Goal: Task Accomplishment & Management: Complete application form

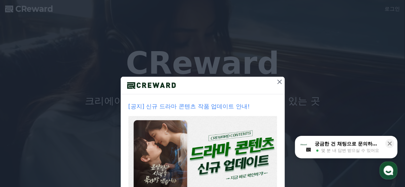
click at [277, 83] on icon at bounding box center [279, 82] width 4 height 4
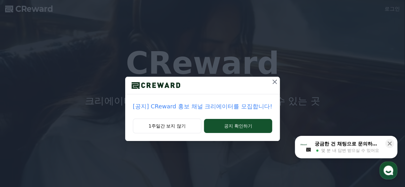
click at [276, 83] on icon at bounding box center [275, 82] width 8 height 8
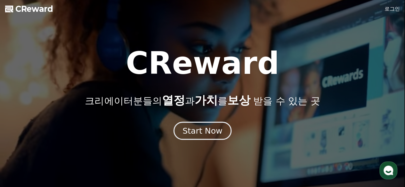
click at [209, 127] on div "Start Now" at bounding box center [203, 131] width 40 height 11
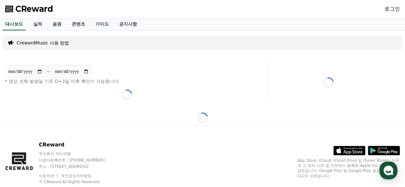
click at [392, 9] on link "로그인" at bounding box center [392, 9] width 15 height 8
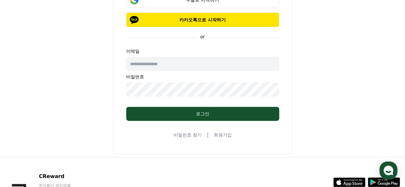
scroll to position [75, 0]
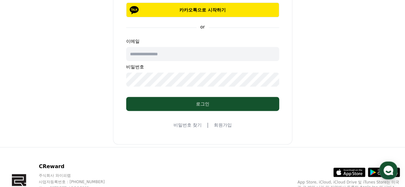
click at [220, 125] on link "회원가입" at bounding box center [223, 125] width 18 height 6
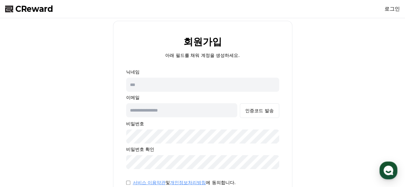
click at [173, 85] on input "text" at bounding box center [202, 85] width 153 height 14
type input "*"
type input "****"
click at [162, 109] on input "text" at bounding box center [181, 110] width 111 height 14
type input "*"
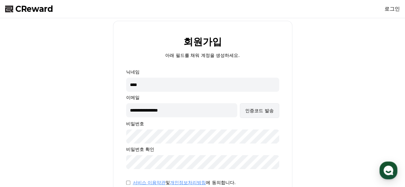
type input "**********"
click at [254, 114] on button "인증코드 발송" at bounding box center [259, 110] width 39 height 15
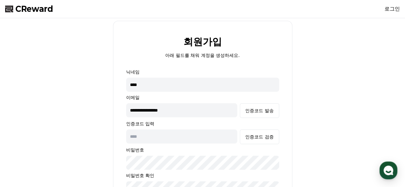
click at [165, 139] on input "text" at bounding box center [181, 137] width 111 height 14
type input "*"
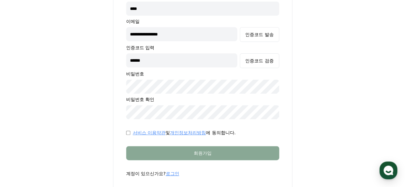
scroll to position [75, 0]
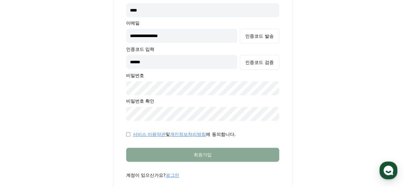
type input "******"
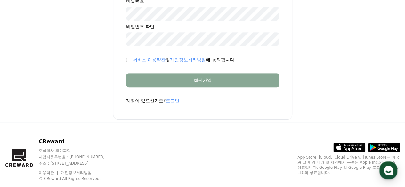
scroll to position [0, 0]
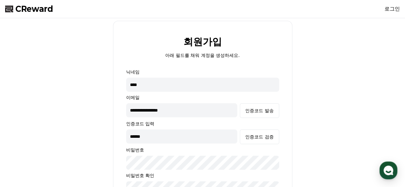
click at [168, 87] on input "****" at bounding box center [202, 85] width 153 height 14
type input "*"
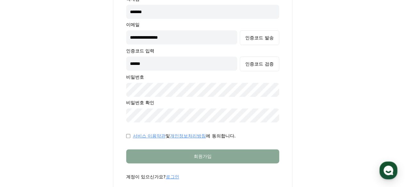
scroll to position [75, 0]
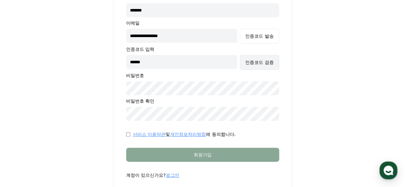
click at [260, 66] on button "인증코드 검증" at bounding box center [259, 62] width 39 height 15
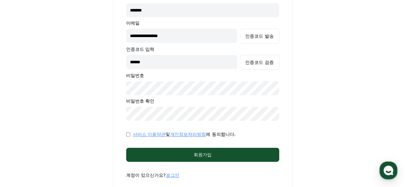
scroll to position [0, 0]
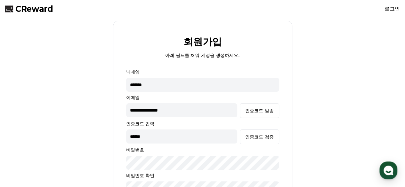
drag, startPoint x: 163, startPoint y: 89, endPoint x: 91, endPoint y: 83, distance: 72.0
click at [91, 83] on div "**********" at bounding box center [203, 145] width 400 height 248
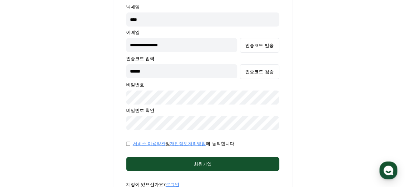
scroll to position [75, 0]
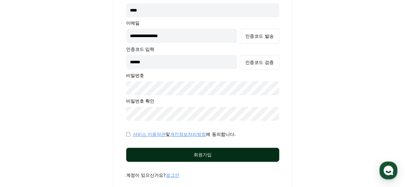
type input "****"
click at [190, 157] on div "회원가입" at bounding box center [202, 155] width 127 height 6
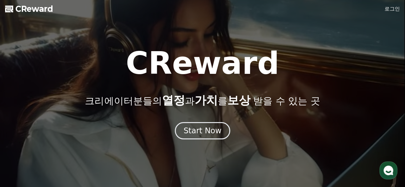
click at [390, 10] on link "로그인" at bounding box center [392, 9] width 15 height 8
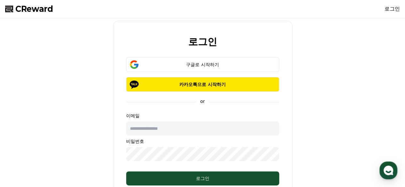
type input "**********"
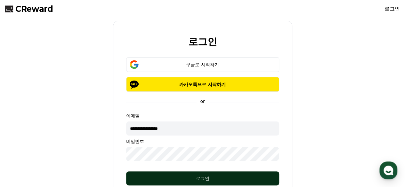
click at [200, 177] on div "로그인" at bounding box center [202, 179] width 127 height 6
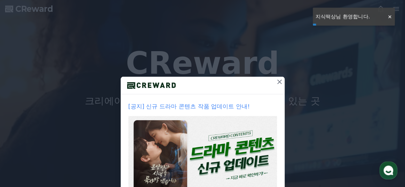
click at [277, 82] on icon at bounding box center [279, 82] width 4 height 4
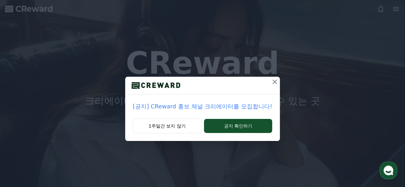
click at [273, 80] on icon at bounding box center [275, 82] width 8 height 8
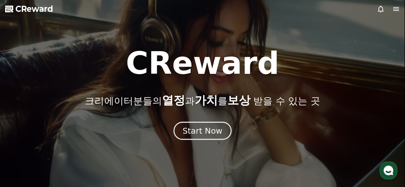
click at [194, 133] on div "Start Now" at bounding box center [203, 131] width 40 height 11
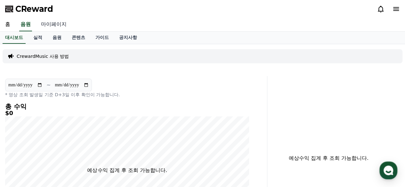
click at [53, 23] on link "마이페이지" at bounding box center [54, 24] width 36 height 13
select select "**********"
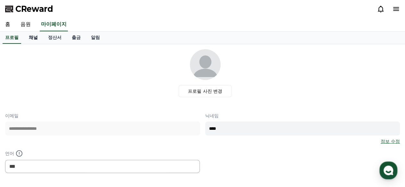
click at [36, 39] on link "채널" at bounding box center [33, 38] width 19 height 12
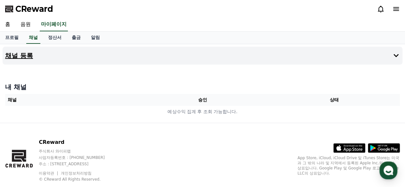
click at [22, 55] on h4 "채널 등록" at bounding box center [19, 55] width 28 height 7
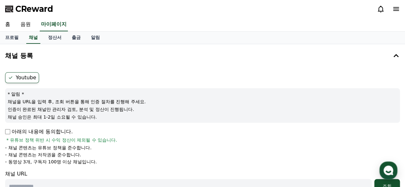
click at [28, 77] on label "Youtube" at bounding box center [22, 77] width 34 height 11
click at [8, 76] on icon at bounding box center [10, 77] width 5 height 5
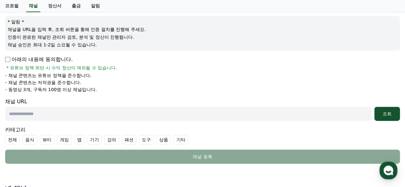
scroll to position [75, 0]
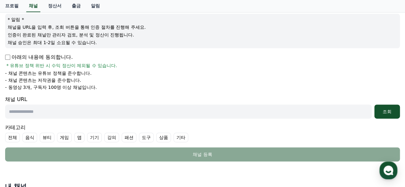
click at [6, 54] on p "아래의 내용에 동의합니다." at bounding box center [39, 57] width 68 height 8
click at [81, 112] on input "text" at bounding box center [188, 112] width 367 height 14
paste input "**********"
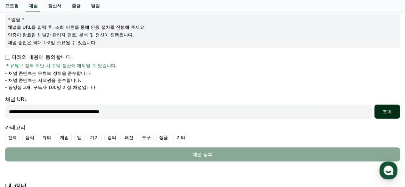
type input "**********"
click at [394, 113] on div "조회" at bounding box center [387, 112] width 20 height 6
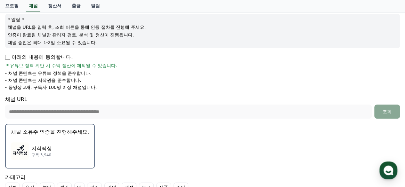
click at [63, 133] on p "채널 소유주 인증을 진행해주세요." at bounding box center [50, 132] width 78 height 8
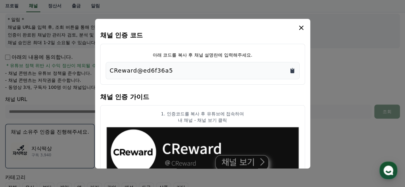
click at [292, 72] on icon "Copy to clipboard" at bounding box center [292, 71] width 4 height 5
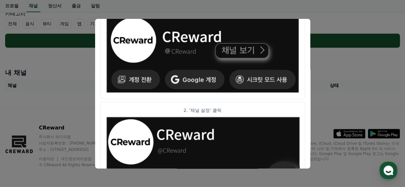
scroll to position [402, 0]
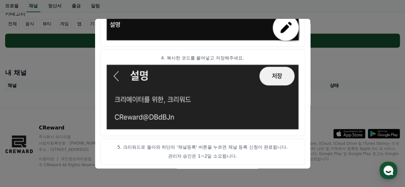
click at [241, 157] on p "관리자 승인은 1~2일 소요됩니다." at bounding box center [203, 156] width 194 height 6
click at [324, 104] on button "close modal" at bounding box center [202, 93] width 405 height 187
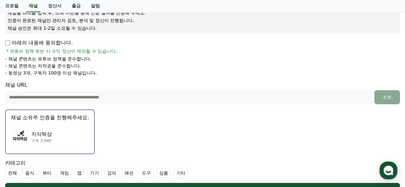
scroll to position [164, 0]
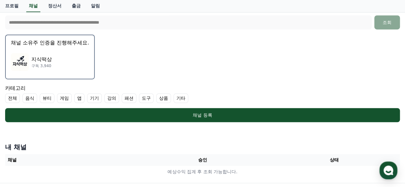
click at [179, 99] on label "기타" at bounding box center [181, 99] width 15 height 10
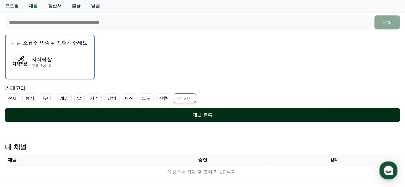
click at [197, 114] on div "채널 등록" at bounding box center [202, 115] width 369 height 6
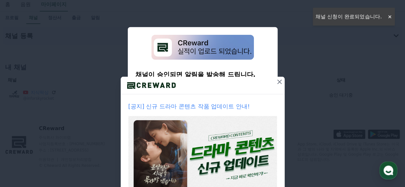
click at [276, 80] on icon at bounding box center [280, 82] width 8 height 8
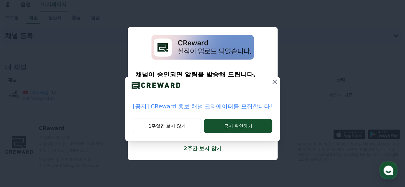
click at [272, 83] on icon at bounding box center [275, 82] width 8 height 8
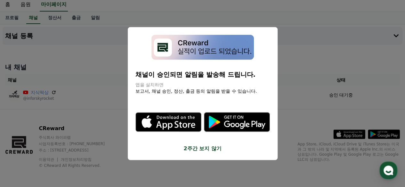
click at [322, 70] on button "close modal" at bounding box center [202, 93] width 405 height 187
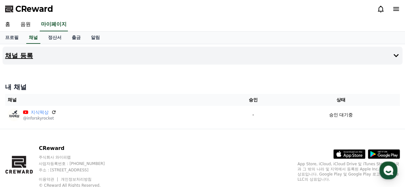
click at [397, 57] on icon at bounding box center [396, 56] width 8 height 8
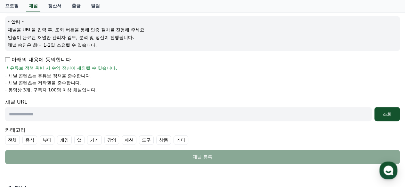
scroll to position [75, 0]
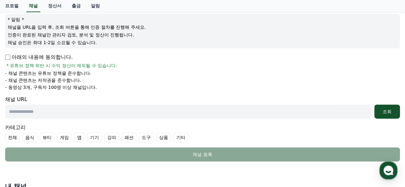
click at [38, 113] on input "text" at bounding box center [188, 112] width 367 height 14
paste input "**********"
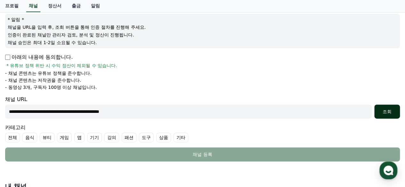
type input "**********"
click at [378, 111] on div "조회" at bounding box center [387, 112] width 20 height 6
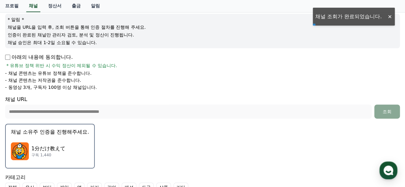
click at [62, 132] on p "채널 소유주 인증을 진행해주세요." at bounding box center [50, 132] width 78 height 8
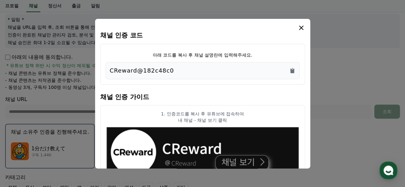
click at [176, 70] on div "CReward@182c48c0" at bounding box center [203, 70] width 186 height 9
click at [291, 73] on icon "Copy to clipboard" at bounding box center [292, 71] width 4 height 5
click at [301, 28] on icon "modal" at bounding box center [302, 28] width 8 height 8
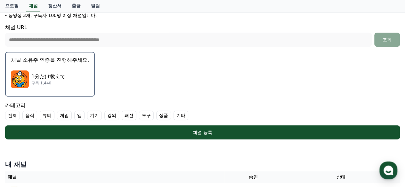
scroll to position [149, 0]
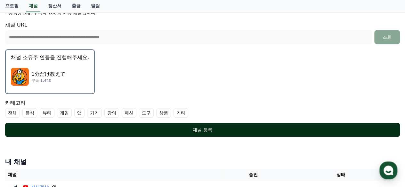
click at [202, 127] on div "채널 등록" at bounding box center [202, 130] width 369 height 6
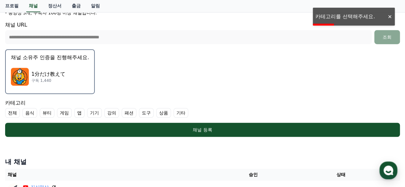
click at [176, 113] on label "기타" at bounding box center [181, 113] width 15 height 10
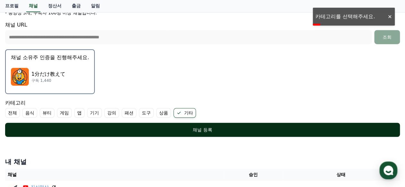
click at [209, 127] on div "채널 등록" at bounding box center [202, 130] width 369 height 6
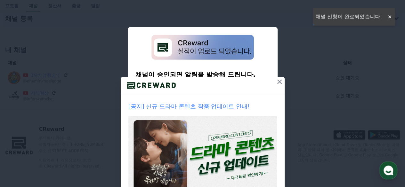
click at [276, 79] on icon at bounding box center [280, 82] width 8 height 8
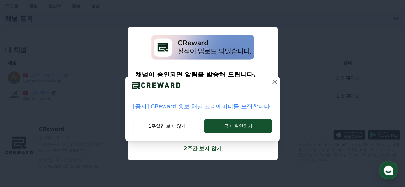
click at [274, 80] on icon at bounding box center [275, 82] width 8 height 8
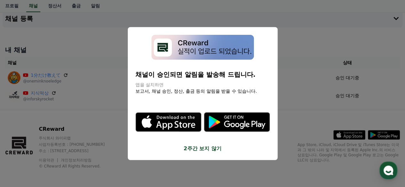
click at [217, 151] on button "2주간 보지 않기" at bounding box center [202, 149] width 135 height 8
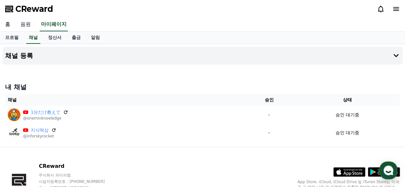
click at [28, 24] on link "음원" at bounding box center [25, 24] width 20 height 13
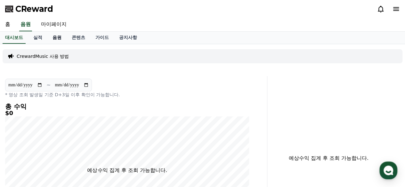
click at [57, 37] on link "음원" at bounding box center [56, 38] width 19 height 12
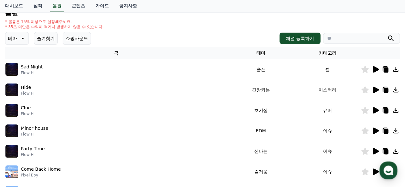
scroll to position [75, 0]
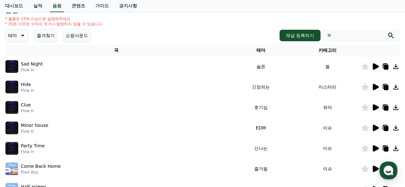
click at [377, 87] on icon at bounding box center [376, 87] width 6 height 6
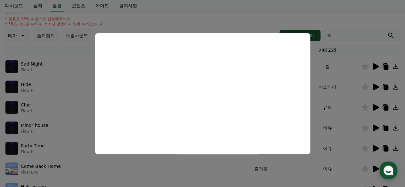
click at [354, 127] on button "close modal" at bounding box center [202, 93] width 405 height 187
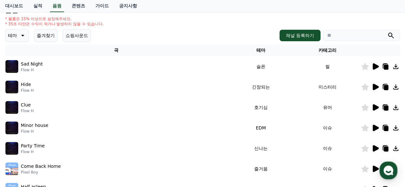
click at [375, 105] on icon at bounding box center [376, 107] width 6 height 6
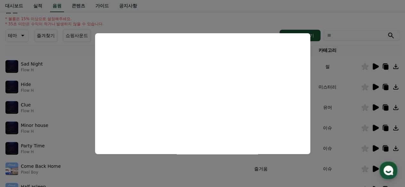
click at [345, 112] on button "close modal" at bounding box center [202, 93] width 405 height 187
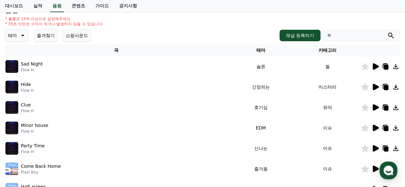
click at [375, 147] on icon at bounding box center [376, 148] width 6 height 6
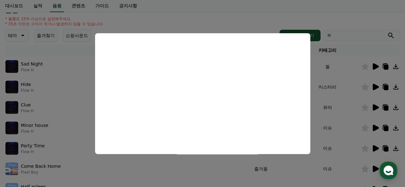
click at [347, 121] on button "close modal" at bounding box center [202, 93] width 405 height 187
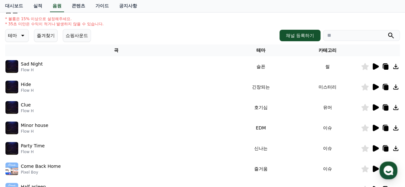
click at [376, 169] on icon at bounding box center [376, 169] width 6 height 6
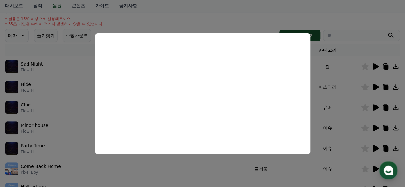
click at [348, 109] on button "close modal" at bounding box center [202, 93] width 405 height 187
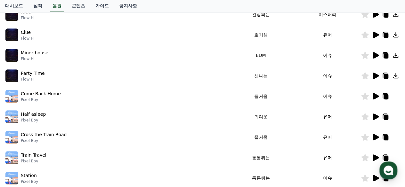
scroll to position [149, 0]
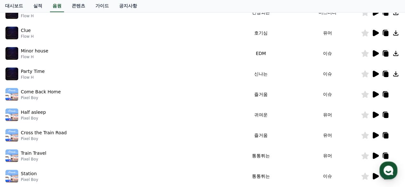
click at [374, 137] on icon at bounding box center [376, 135] width 6 height 6
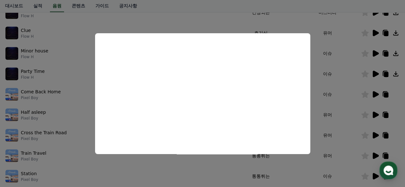
click at [350, 126] on button "close modal" at bounding box center [202, 93] width 405 height 187
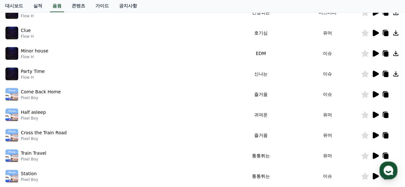
click at [375, 155] on icon at bounding box center [376, 156] width 6 height 6
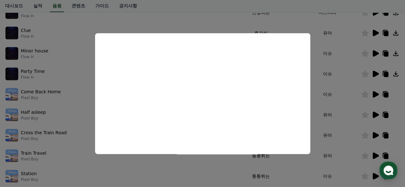
click at [350, 113] on button "close modal" at bounding box center [202, 93] width 405 height 187
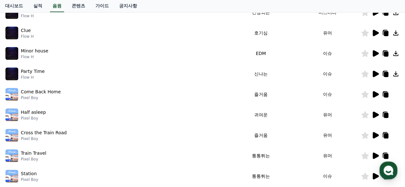
scroll to position [224, 0]
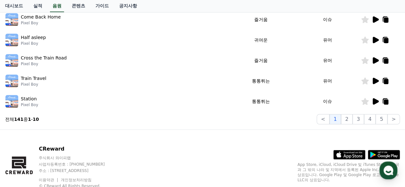
click at [376, 102] on icon at bounding box center [376, 101] width 6 height 6
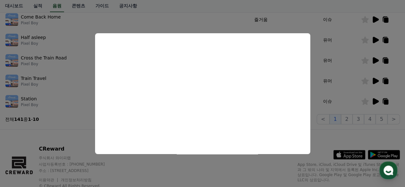
click at [345, 99] on button "close modal" at bounding box center [202, 93] width 405 height 187
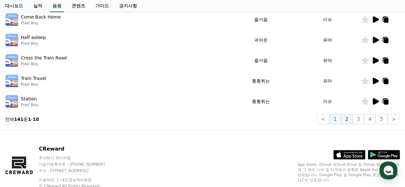
click at [350, 123] on button "2" at bounding box center [347, 119] width 12 height 10
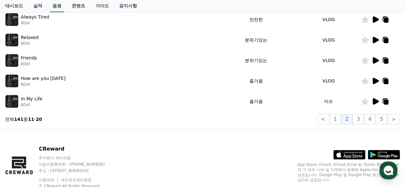
click at [375, 82] on icon at bounding box center [376, 81] width 6 height 6
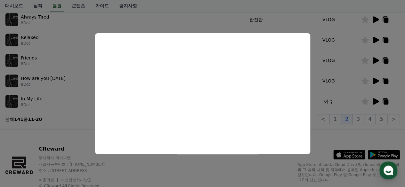
click at [353, 86] on button "close modal" at bounding box center [202, 93] width 405 height 187
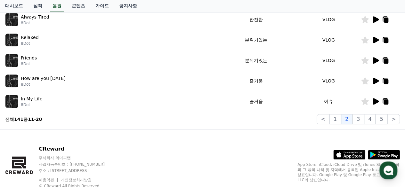
click at [372, 102] on icon at bounding box center [376, 102] width 8 height 8
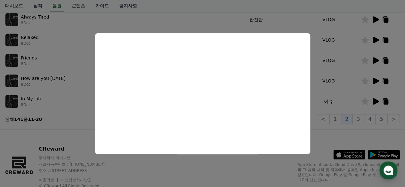
click at [345, 96] on button "close modal" at bounding box center [202, 93] width 405 height 187
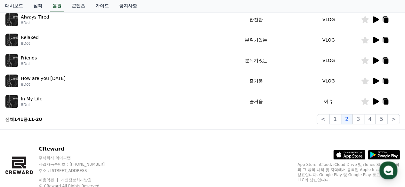
click at [375, 41] on icon at bounding box center [376, 40] width 6 height 6
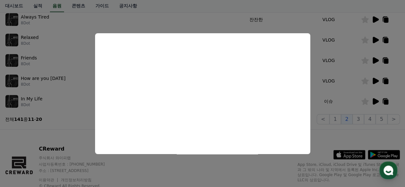
click at [349, 63] on button "close modal" at bounding box center [202, 93] width 405 height 187
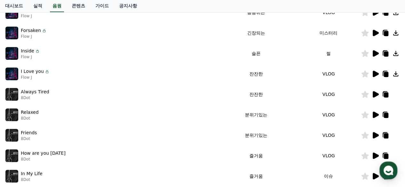
scroll to position [75, 0]
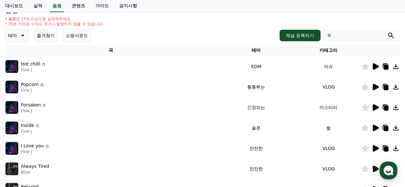
click at [377, 69] on icon at bounding box center [376, 67] width 8 height 8
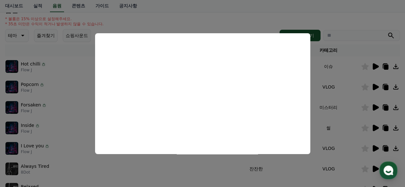
click at [353, 87] on button "close modal" at bounding box center [202, 93] width 405 height 187
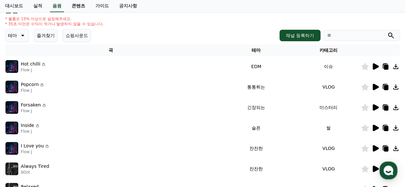
click at [77, 7] on link "콘텐츠" at bounding box center [79, 6] width 24 height 12
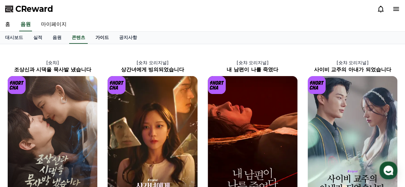
click at [109, 37] on link "가이드" at bounding box center [102, 38] width 24 height 12
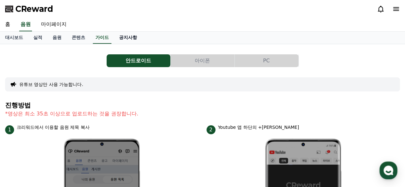
click at [124, 40] on link "공지사항" at bounding box center [128, 38] width 28 height 12
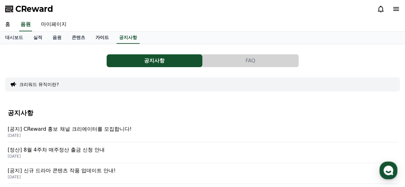
click at [106, 36] on link "가이드" at bounding box center [102, 38] width 24 height 12
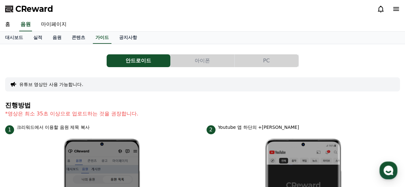
click at [207, 64] on button "아이폰" at bounding box center [203, 60] width 64 height 13
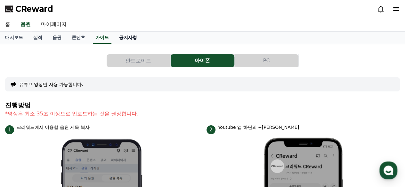
click at [127, 35] on link "공지사항" at bounding box center [128, 38] width 28 height 12
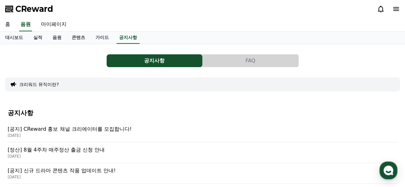
click at [6, 22] on link "홈" at bounding box center [7, 24] width 15 height 13
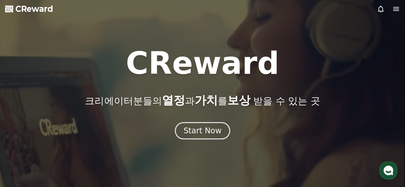
click at [395, 7] on icon at bounding box center [396, 9] width 6 height 4
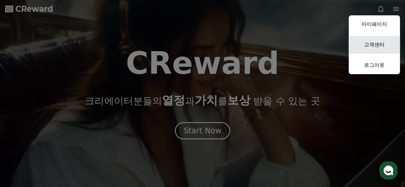
click at [366, 44] on link "고객센터" at bounding box center [374, 45] width 51 height 18
